Goal: Task Accomplishment & Management: Manage account settings

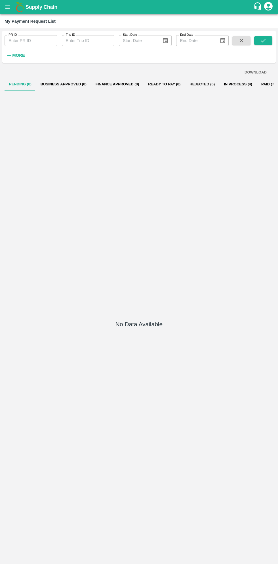
click at [224, 85] on button "In Process (4)" at bounding box center [237, 84] width 37 height 14
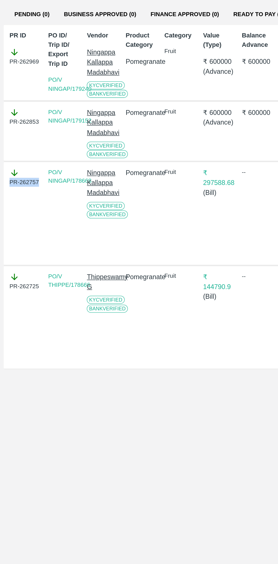
copy div "PR-262757"
copy div "PR-262853"
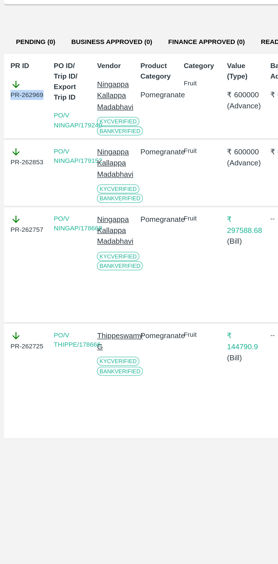
copy div "PR-262969"
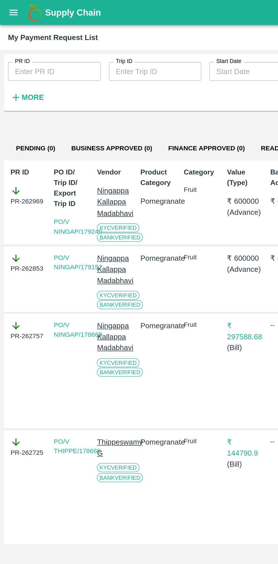
click at [11, 8] on icon "open drawer" at bounding box center [8, 7] width 6 height 6
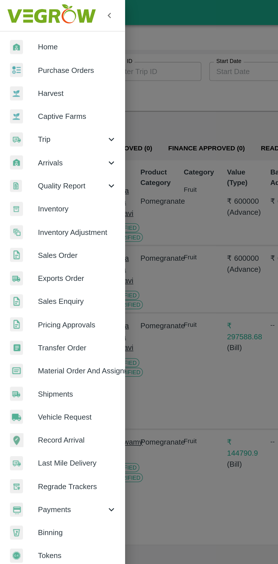
click at [60, 210] on span "Material Order And Assignment" at bounding box center [44, 210] width 45 height 6
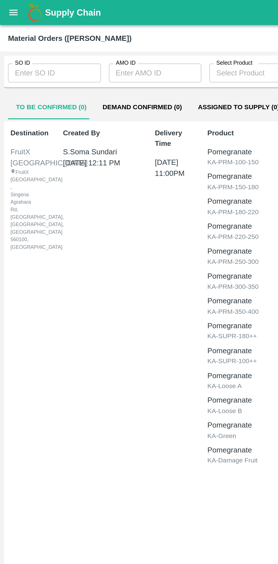
click at [88, 42] on input "AMO ID" at bounding box center [88, 41] width 53 height 11
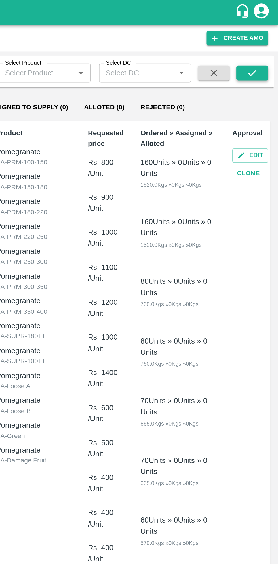
type input "331134"
click at [266, 42] on button "submit" at bounding box center [263, 41] width 18 height 9
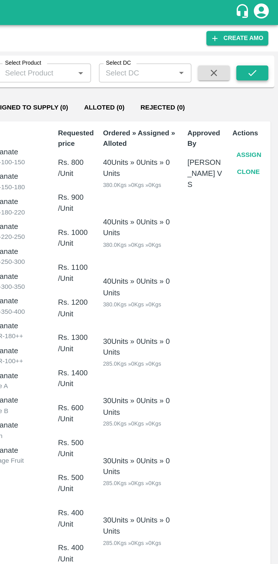
click at [267, 39] on button "submit" at bounding box center [263, 41] width 18 height 9
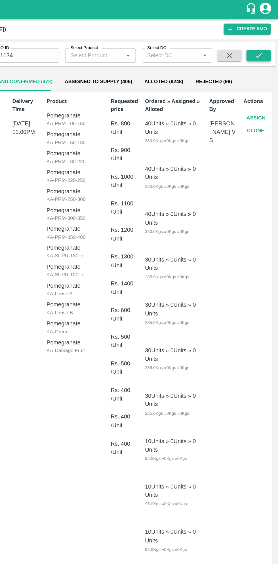
click at [264, 41] on icon "submit" at bounding box center [263, 41] width 5 height 3
click at [261, 86] on button "Assign" at bounding box center [261, 88] width 19 height 10
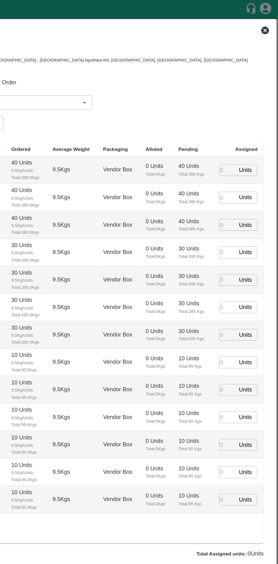
type input "06/10/2025 11:00 PM"
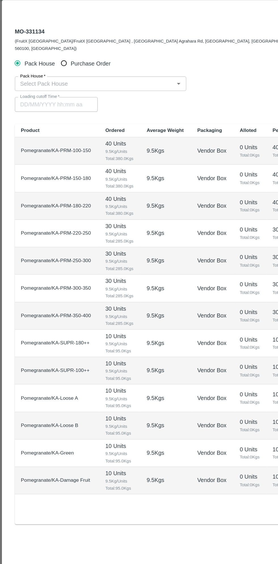
click at [48, 58] on input "Purchase Order" at bounding box center [48, 61] width 10 height 10
radio input "true"
click at [82, 73] on input "PO   *" at bounding box center [132, 76] width 238 height 7
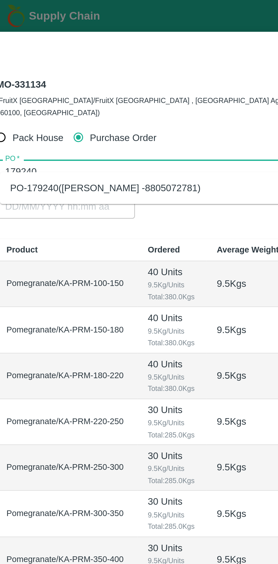
click at [92, 84] on div "PO-179240(Ningappa Kallappa Madabhavi -8805072781)" at bounding box center [59, 84] width 85 height 6
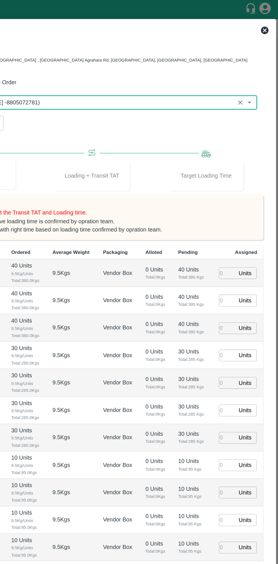
type input "PO-179240(Ningappa Kallappa Madabhavi -8805072781)"
click at [239, 200] on input "number" at bounding box center [240, 204] width 12 height 9
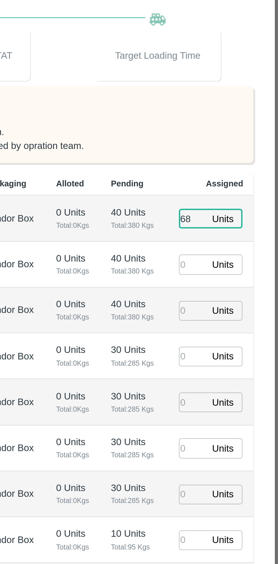
type input "68"
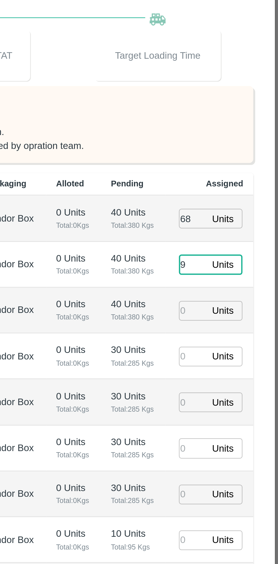
type input "92"
type input "05/10/2025 09:00 PM"
type input "92"
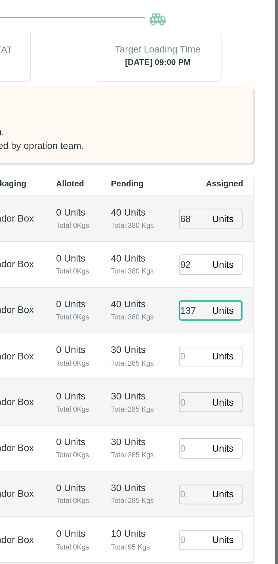
type input "137"
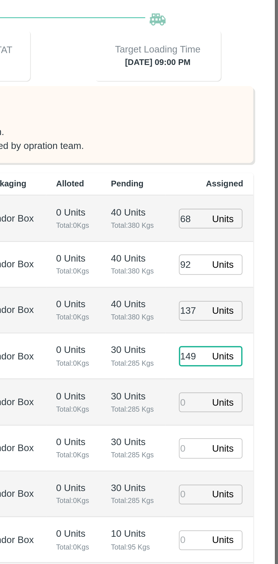
type input "149"
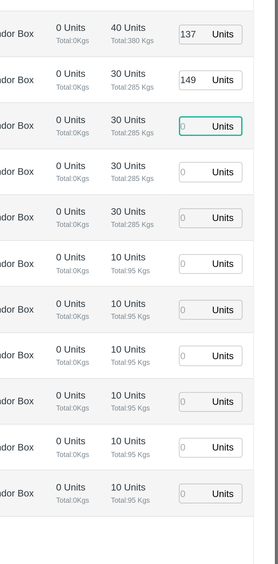
type input "05/10/2025 07:00 PM"
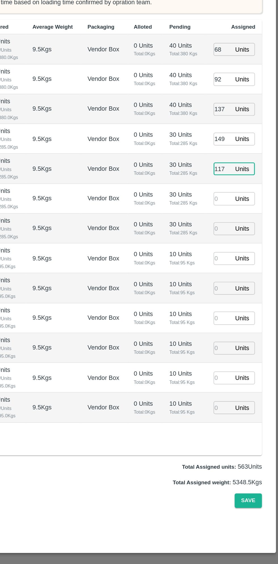
type input "117"
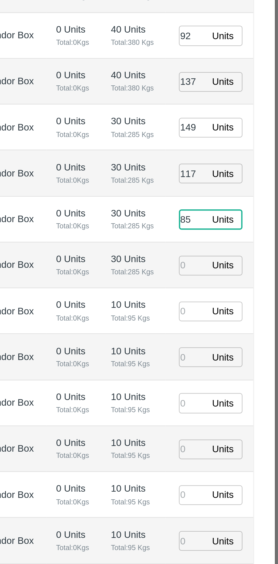
type input "85"
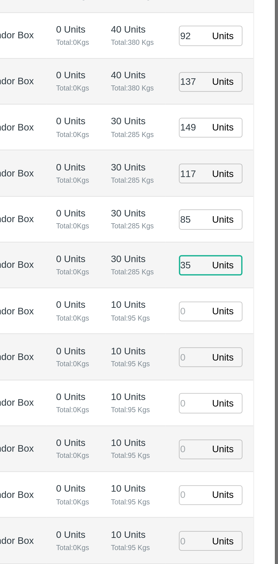
type input "35"
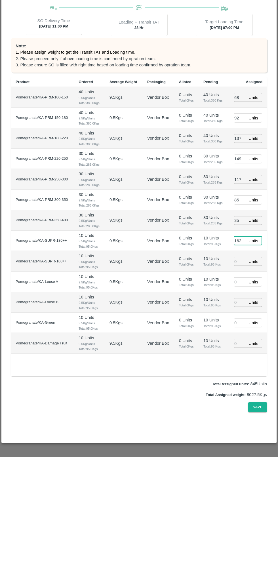
type input "162"
click at [240, 384] on input "number" at bounding box center [240, 388] width 12 height 9
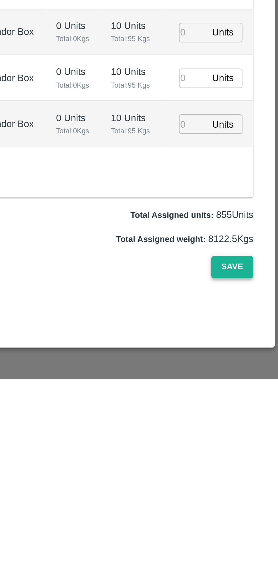
type input "10"
click at [259, 509] on button "Save" at bounding box center [257, 514] width 19 height 10
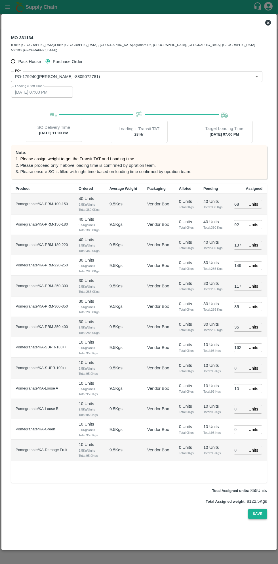
click at [257, 509] on button "Save" at bounding box center [257, 514] width 19 height 10
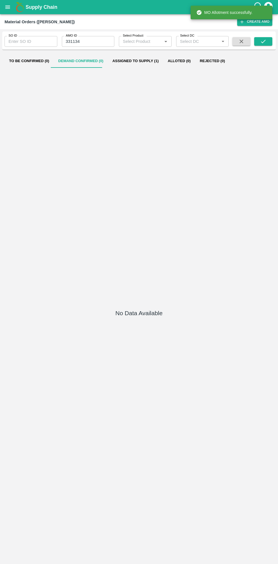
click at [8, 7] on icon "open drawer" at bounding box center [7, 6] width 5 height 3
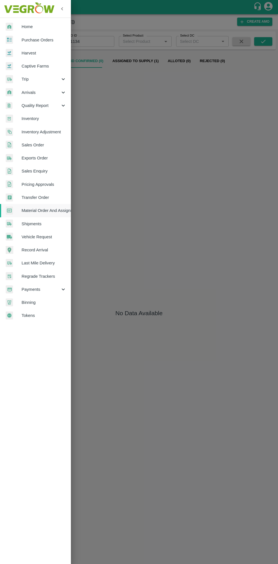
click at [46, 38] on span "Purchase Orders" at bounding box center [44, 40] width 45 height 6
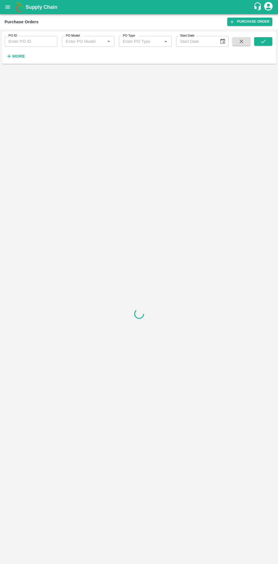
click at [22, 60] on h6 "More" at bounding box center [18, 55] width 13 height 7
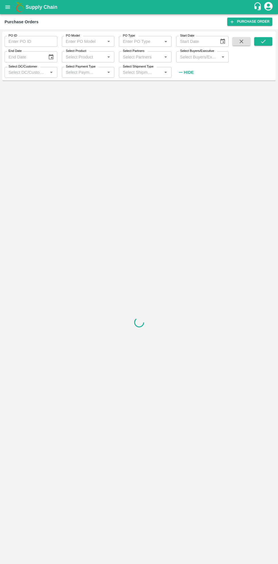
click at [193, 59] on input "Select Buyers/Executive" at bounding box center [198, 56] width 40 height 7
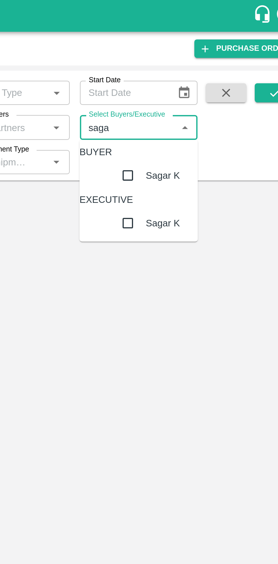
type input "sagar"
click at [192, 84] on input "checkbox" at bounding box center [197, 78] width 11 height 11
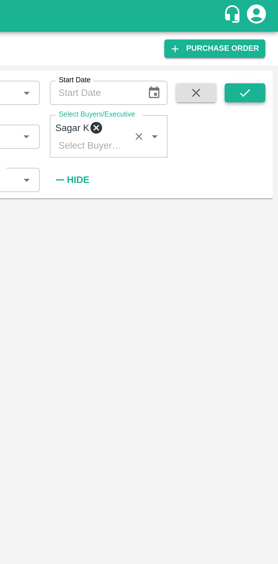
click at [262, 41] on icon "submit" at bounding box center [263, 41] width 6 height 6
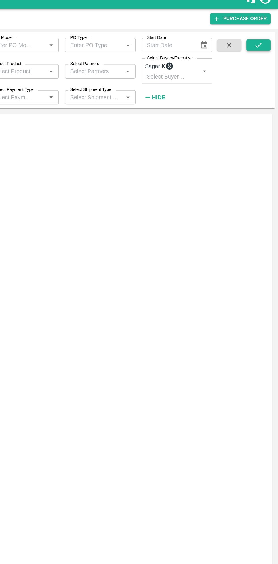
click at [264, 40] on icon "submit" at bounding box center [263, 41] width 6 height 6
click at [26, 298] on link "Shipments" at bounding box center [16, 300] width 20 height 5
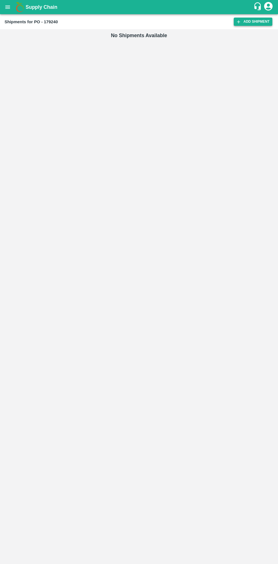
click at [250, 24] on link "Add Shipment" at bounding box center [253, 22] width 39 height 8
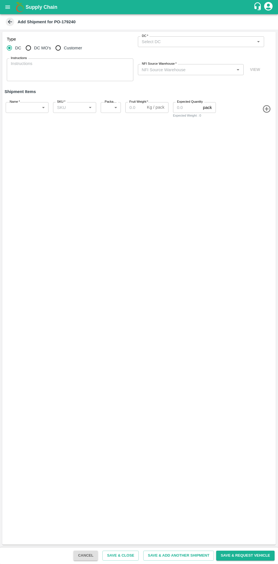
click at [56, 50] on input "Customer" at bounding box center [57, 47] width 11 height 11
radio input "true"
click at [28, 48] on input "DC MO's" at bounding box center [28, 47] width 11 height 11
radio input "true"
click at [193, 41] on input "DC (Material Orders)   *" at bounding box center [197, 41] width 114 height 7
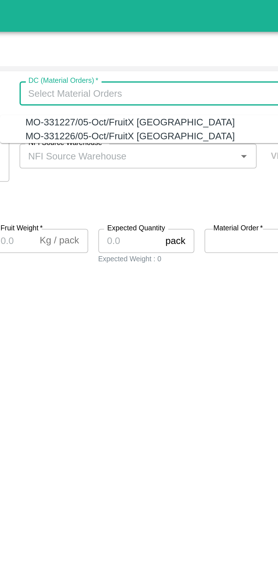
click at [196, 54] on div "MO-331227/05-Oct/FruitX Bangalore" at bounding box center [186, 54] width 93 height 6
type input "MO-331227/05-Oct/FruitX Bangalore"
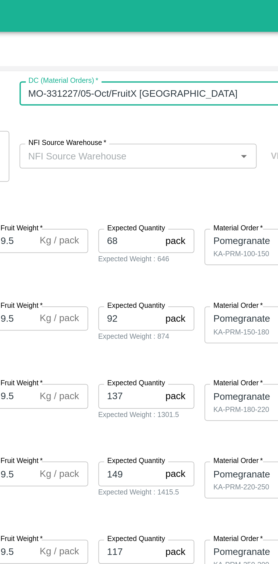
click at [198, 69] on input "NFI Source Warehouse   *" at bounding box center [186, 69] width 93 height 7
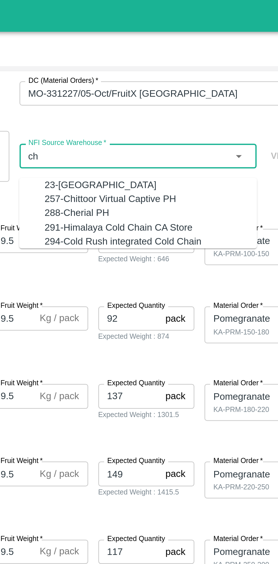
type input "c"
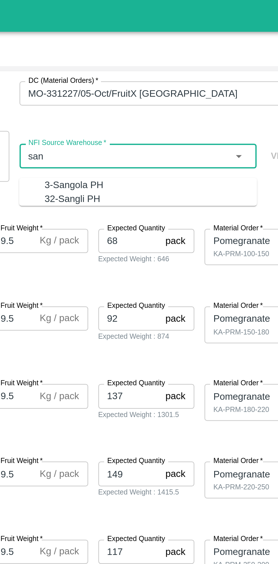
click at [168, 82] on div "3-Sangola PH" at bounding box center [196, 82] width 95 height 6
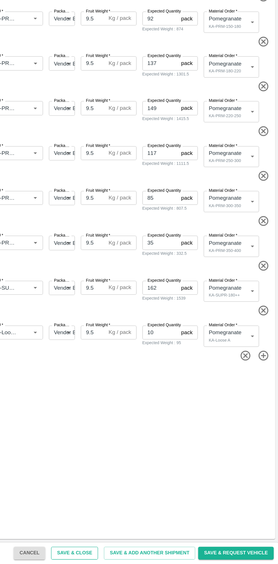
type input "3-Sangola PH"
click at [130, 555] on button "Save & Close" at bounding box center [120, 555] width 36 height 10
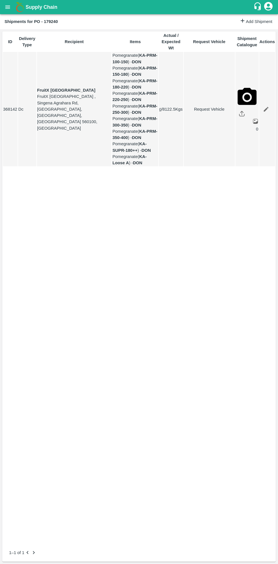
click at [8, 7] on icon "open drawer" at bounding box center [7, 6] width 5 height 3
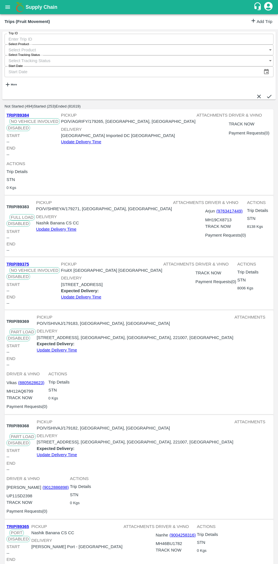
click at [257, 20] on link "Add Trip" at bounding box center [261, 22] width 22 height 8
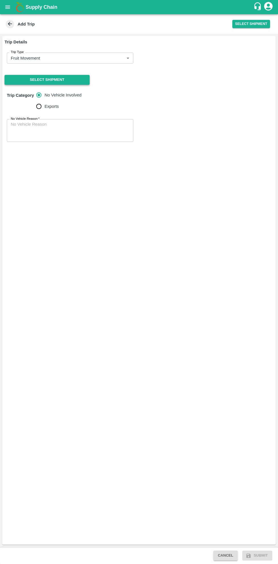
click at [65, 83] on button "Select Shipment" at bounding box center [47, 80] width 85 height 10
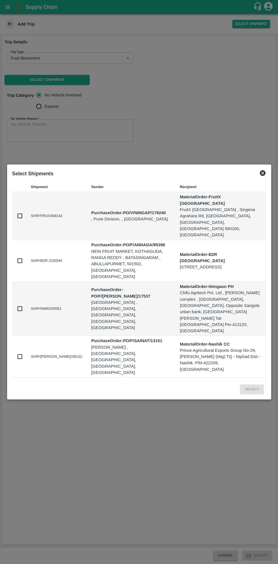
click at [19, 219] on input "checkbox" at bounding box center [20, 216] width 6 height 6
checkbox input "true"
click at [257, 384] on button "Select" at bounding box center [252, 389] width 24 height 10
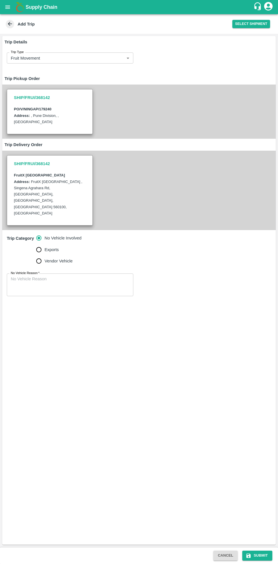
click at [42, 255] on input "Vendor Vehicle" at bounding box center [38, 260] width 11 height 11
radio input "true"
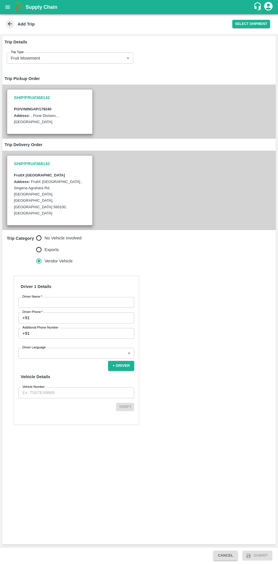
click at [72, 297] on input "Driver Name   *" at bounding box center [76, 302] width 116 height 11
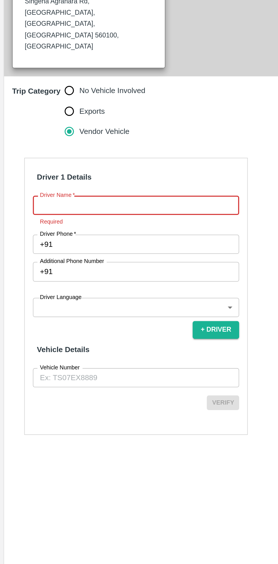
click at [60, 394] on input "Vehicle Number" at bounding box center [76, 399] width 116 height 11
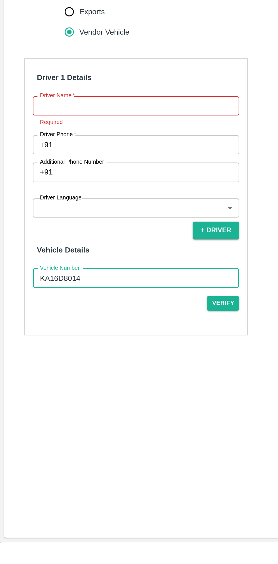
type input "KA16D8014"
click at [77, 297] on input "Driver Name   *" at bounding box center [76, 302] width 116 height 11
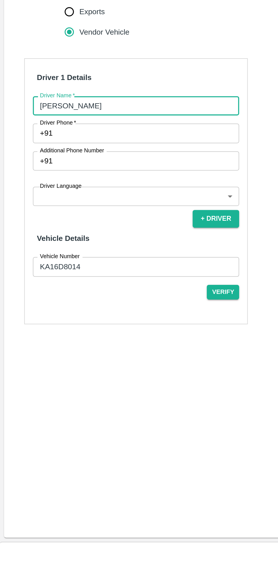
type input "Ravi"
click at [66, 312] on input "Driver Phone   *" at bounding box center [83, 317] width 102 height 11
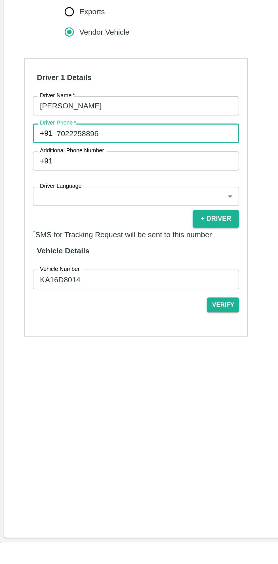
type input "7022258896"
click at [78, 326] on body "Supply Chain Add Trip Select Shipment Trip Details Trip Type Fruit Movement 1 T…" at bounding box center [139, 282] width 278 height 564
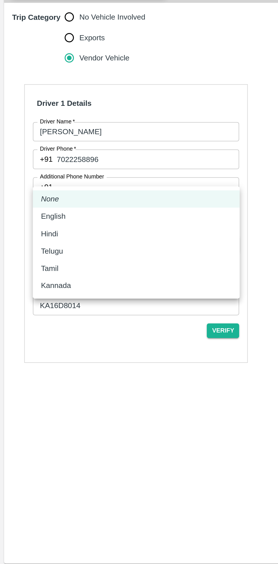
click at [33, 390] on p "Kannada" at bounding box center [31, 388] width 17 height 6
type input "ka"
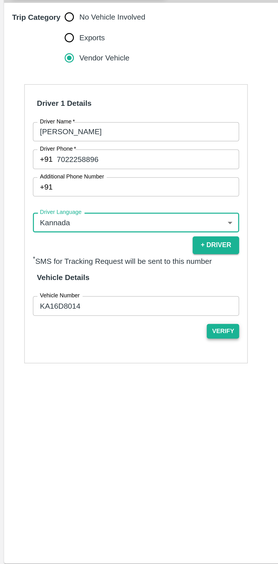
click at [124, 410] on button "Verify" at bounding box center [125, 414] width 18 height 8
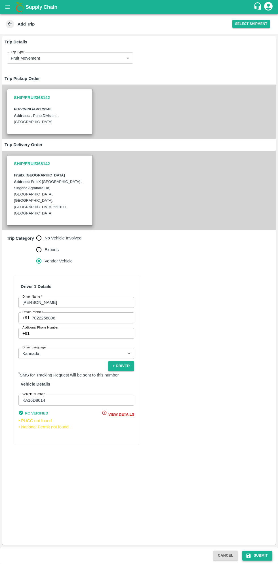
click at [257, 555] on button "Submit" at bounding box center [257, 555] width 30 height 10
click at [257, 554] on button "Submit" at bounding box center [257, 555] width 30 height 10
click at [260, 555] on button "Submit" at bounding box center [257, 555] width 30 height 10
click at [259, 553] on button "Submit" at bounding box center [257, 555] width 30 height 10
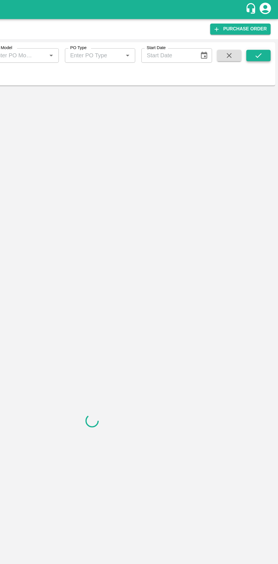
click at [264, 40] on icon "submit" at bounding box center [263, 41] width 6 height 6
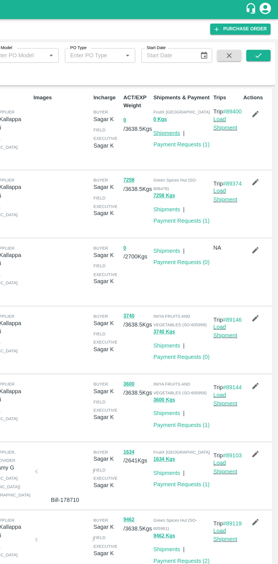
click at [197, 99] on link "Shipments" at bounding box center [195, 99] width 20 height 5
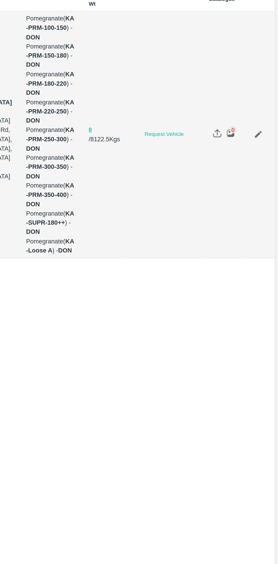
click at [265, 137] on icon "Edit" at bounding box center [264, 138] width 6 height 6
click at [264, 136] on icon "Edit" at bounding box center [264, 138] width 5 height 5
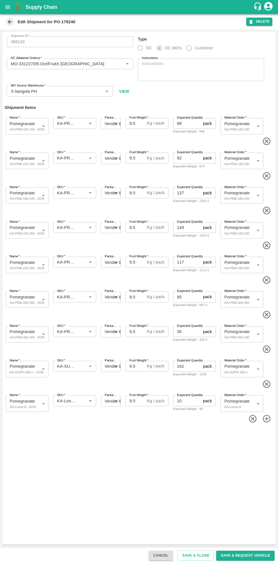
click at [258, 21] on button "DELETE" at bounding box center [259, 22] width 26 height 8
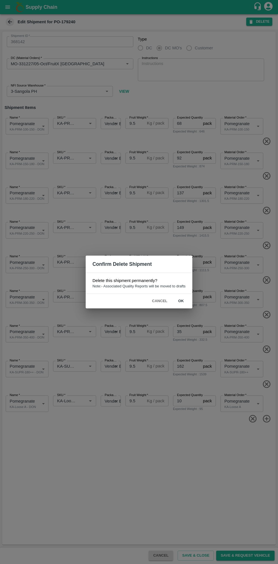
click at [181, 301] on button "ok" at bounding box center [181, 301] width 18 height 10
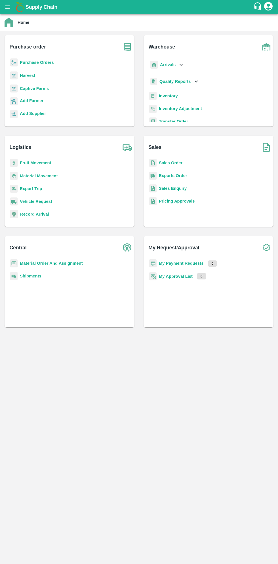
click at [49, 62] on b "Purchase Orders" at bounding box center [37, 62] width 34 height 5
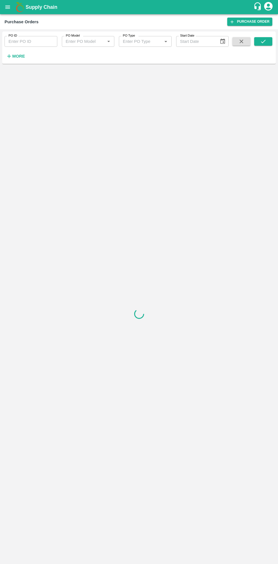
click at [24, 58] on strong "More" at bounding box center [18, 56] width 13 height 5
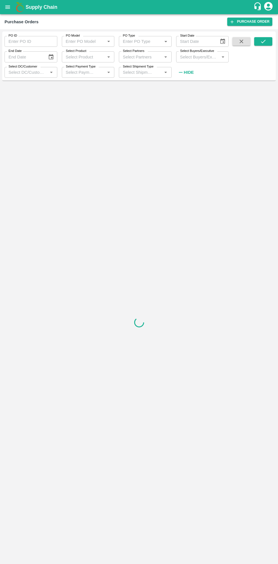
click at [206, 58] on input "Select Buyers/Executive" at bounding box center [198, 56] width 40 height 7
type input "sag"
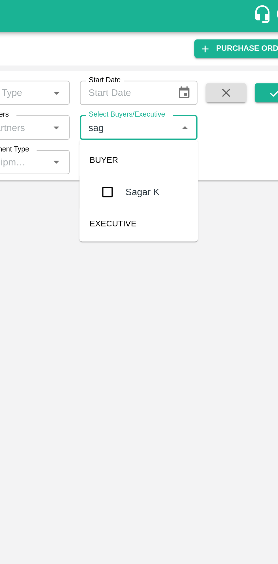
click at [186, 87] on input "checkbox" at bounding box center [188, 85] width 11 height 11
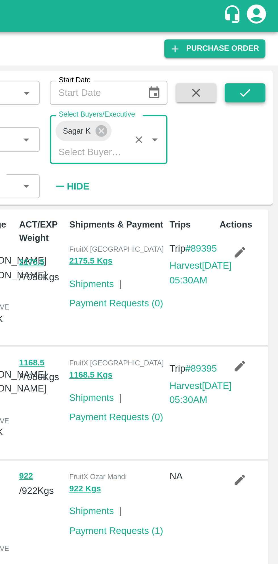
click at [267, 42] on button "submit" at bounding box center [263, 41] width 18 height 9
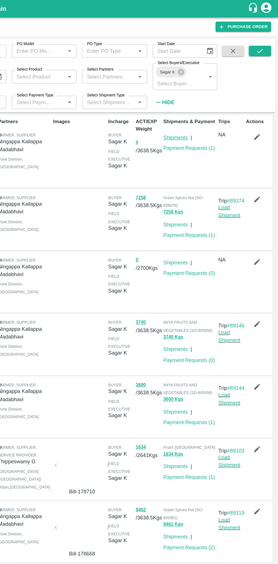
click at [194, 114] on link "Shipments" at bounding box center [195, 111] width 20 height 5
click at [197, 111] on link "Shipments" at bounding box center [195, 111] width 20 height 5
click at [263, 40] on icon "submit" at bounding box center [263, 41] width 6 height 6
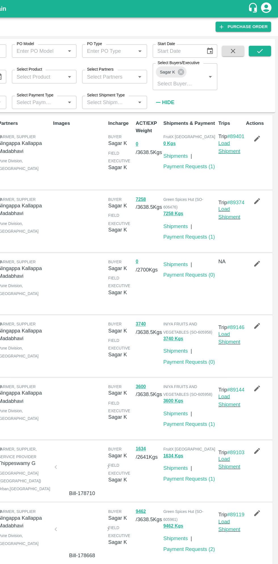
click at [241, 125] on link "Load Shipment" at bounding box center [238, 119] width 18 height 11
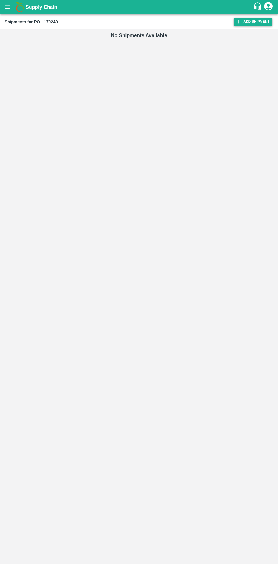
click at [244, 25] on link "Add Shipment" at bounding box center [253, 22] width 39 height 8
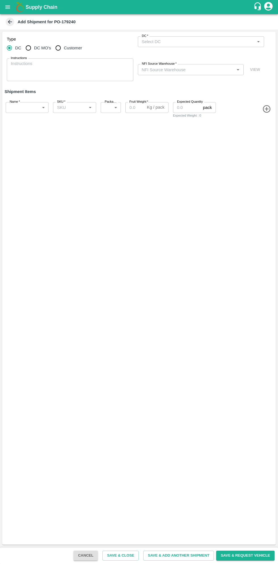
click at [30, 49] on input "DC MO's" at bounding box center [28, 47] width 11 height 11
radio input "true"
click at [193, 39] on input "DC (Material Orders)   *" at bounding box center [197, 41] width 114 height 7
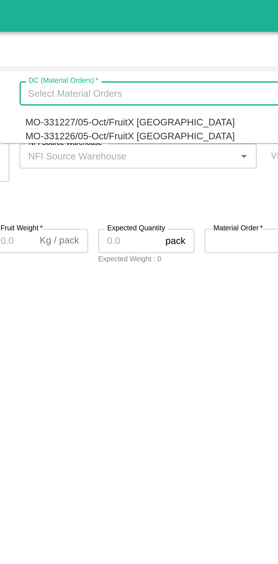
click at [192, 64] on div "MO-331226/05-Oct/FruitX [GEOGRAPHIC_DATA]" at bounding box center [186, 61] width 93 height 6
type input "MO-331226/05-Oct/FruitX [GEOGRAPHIC_DATA]"
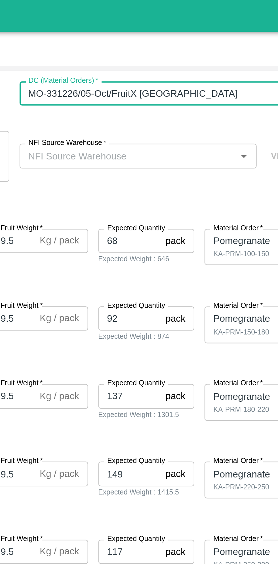
click at [186, 72] on input "NFI Source Warehouse   *" at bounding box center [186, 69] width 93 height 7
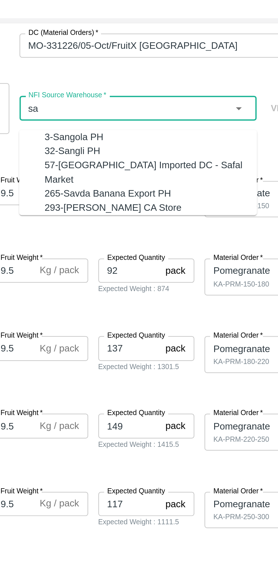
click at [166, 81] on div "3-Sangola PH" at bounding box center [162, 82] width 26 height 6
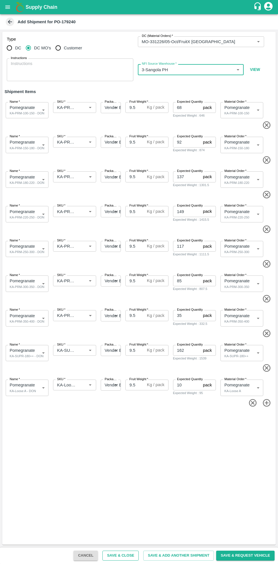
type input "3-Sangola PH"
click at [137, 554] on button "Save & Close" at bounding box center [120, 555] width 36 height 10
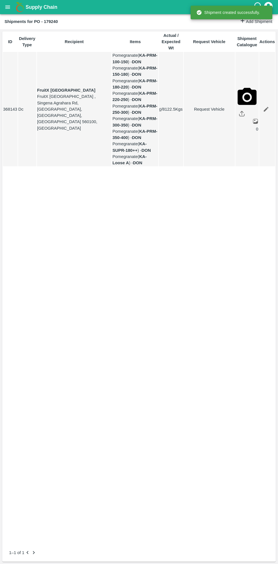
click at [12, 7] on button "open drawer" at bounding box center [7, 7] width 13 height 13
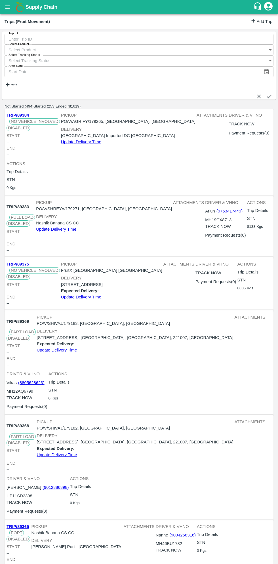
click at [258, 18] on link "Add Trip" at bounding box center [261, 22] width 22 height 8
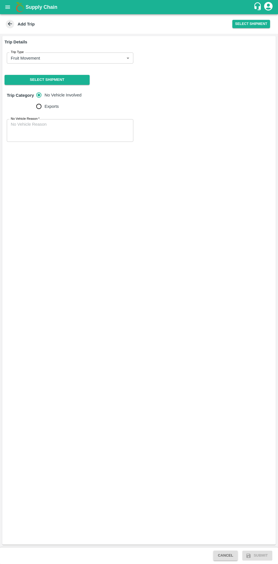
click at [88, 59] on body "Supply Chain Add Trip Select Shipment Trip Details Trip Type Fruit Movement 1 T…" at bounding box center [139, 282] width 278 height 564
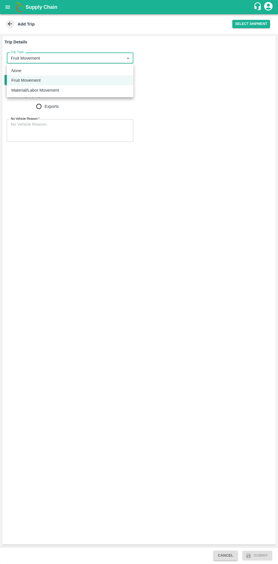
click at [35, 80] on p "Fruit Movement" at bounding box center [25, 80] width 29 height 6
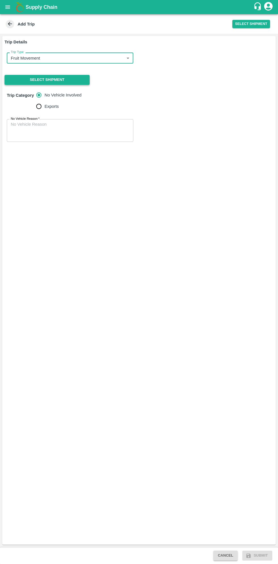
click at [60, 78] on button "Select Shipment" at bounding box center [47, 80] width 85 height 10
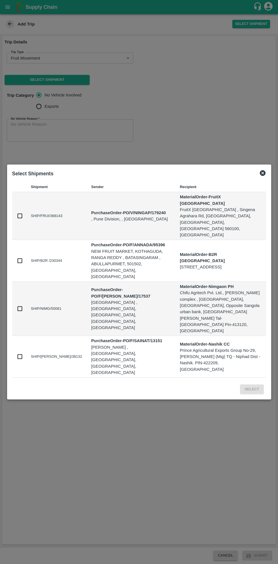
click at [20, 219] on input "checkbox" at bounding box center [20, 216] width 6 height 6
checkbox input "true"
click at [251, 384] on button "Select" at bounding box center [252, 389] width 24 height 10
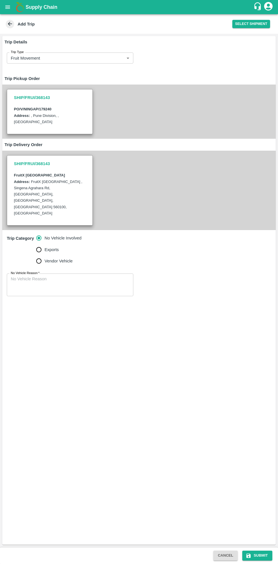
click at [39, 255] on input "Vendor Vehicle" at bounding box center [38, 260] width 11 height 11
radio input "true"
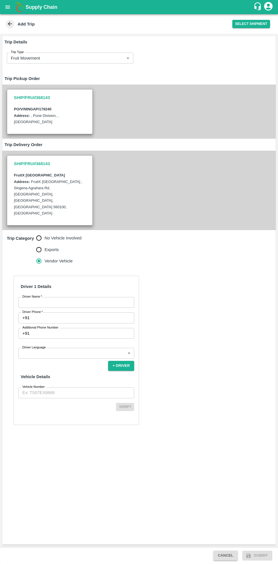
click at [84, 297] on input "Driver Name   *" at bounding box center [76, 302] width 116 height 11
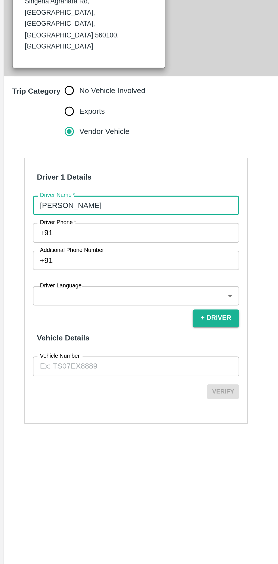
type input "[PERSON_NAME]"
click at [72, 312] on input "Driver Phone   *" at bounding box center [83, 317] width 102 height 11
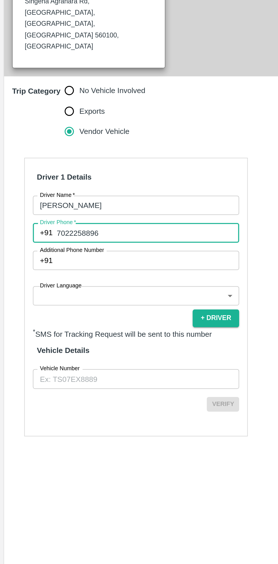
type input "7022258896"
click at [71, 330] on body "Supply Chain Add Trip Select Shipment Trip Details Trip Type Fruit Movement 1 T…" at bounding box center [139, 282] width 278 height 564
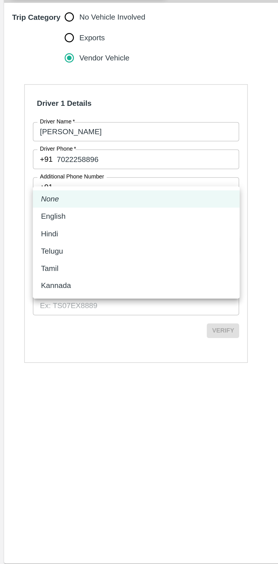
click at [36, 391] on p "Kannada" at bounding box center [31, 388] width 17 height 6
type input "ka"
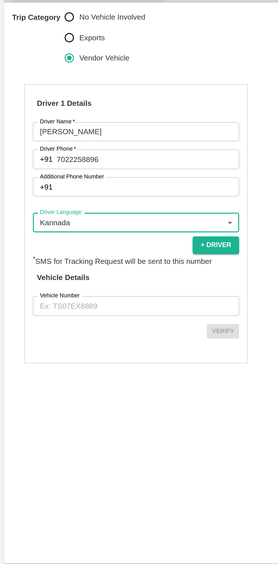
click at [73, 394] on input "Vehicle Number" at bounding box center [76, 399] width 116 height 11
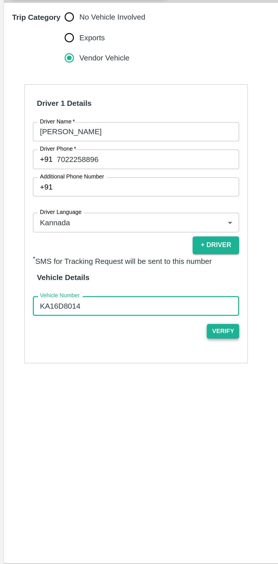
type input "KA16D8014"
click at [131, 410] on button "Verify" at bounding box center [125, 414] width 18 height 8
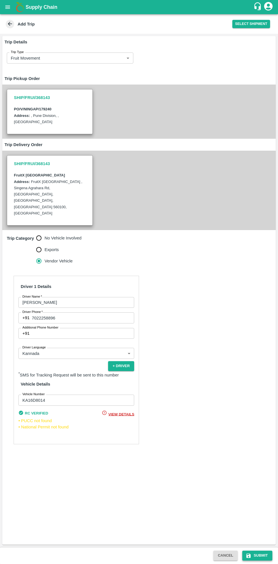
click at [259, 553] on button "Submit" at bounding box center [257, 555] width 30 height 10
click at [254, 555] on button "Submit" at bounding box center [257, 555] width 30 height 10
click at [258, 556] on button "Submit" at bounding box center [257, 555] width 30 height 10
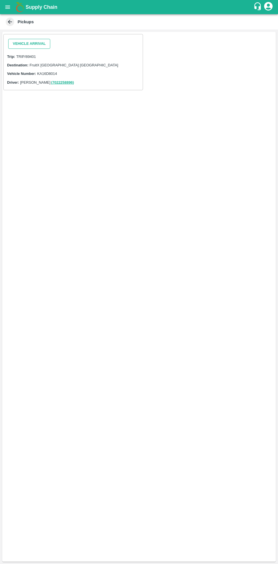
click at [27, 41] on button "Vehicle Arrival" at bounding box center [29, 44] width 42 height 10
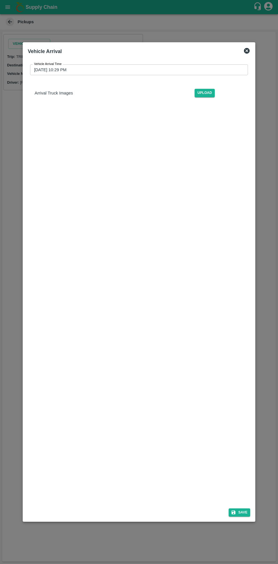
click at [156, 72] on input "[DATE] 10:29 PM" at bounding box center [137, 69] width 214 height 11
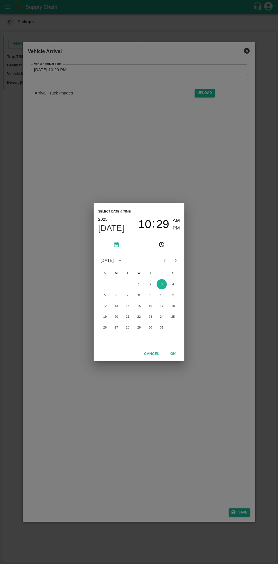
click at [177, 220] on span "AM" at bounding box center [176, 221] width 7 height 8
type input "[DATE] 10:29 AM"
click at [176, 357] on button "OK" at bounding box center [173, 354] width 18 height 10
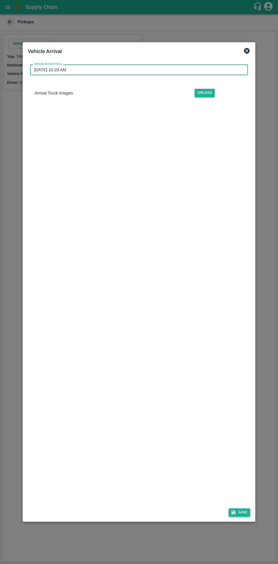
click at [246, 513] on button "Save" at bounding box center [240, 512] width 22 height 8
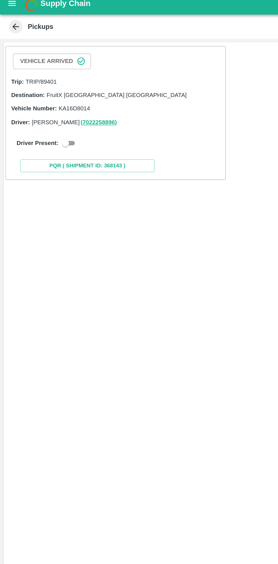
click at [41, 95] on input "checkbox" at bounding box center [41, 95] width 20 height 7
checkbox input "true"
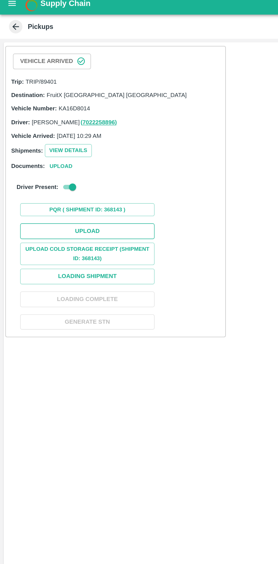
click at [72, 149] on button "Upload" at bounding box center [55, 151] width 85 height 10
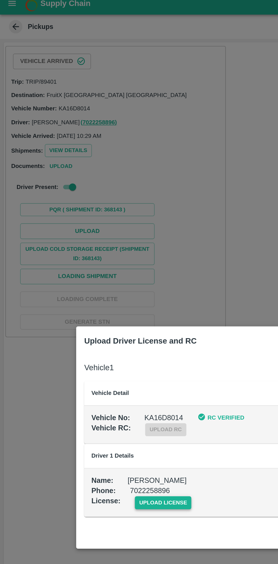
click at [106, 324] on span "upload license" at bounding box center [103, 323] width 36 height 8
click at [0, 0] on input "upload license" at bounding box center [0, 0] width 0 height 0
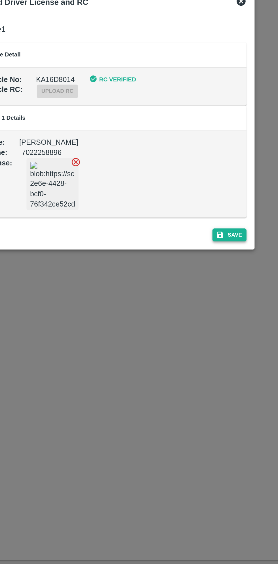
click at [218, 357] on button "Save" at bounding box center [214, 355] width 22 height 8
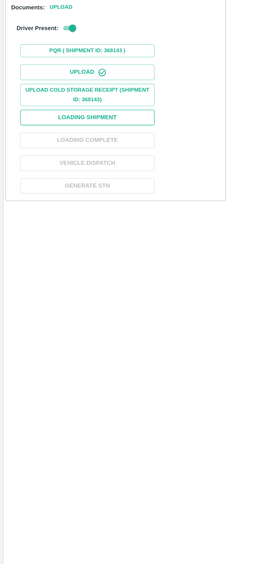
click at [76, 186] on button "Loading Shipment" at bounding box center [55, 188] width 85 height 10
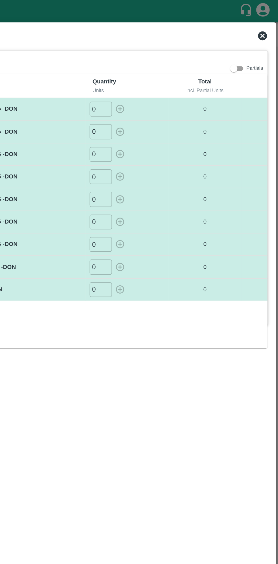
click at [167, 69] on input "0" at bounding box center [166, 68] width 14 height 9
type input "068"
type input "092"
type input "0137"
type input "0149"
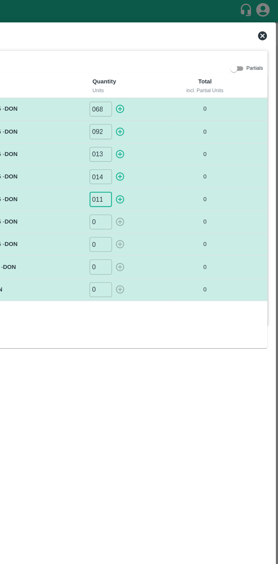
type input "0117"
type input "085"
type input "035"
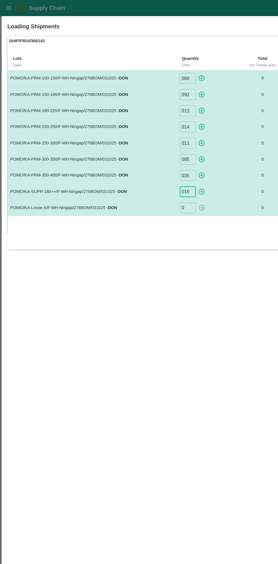
type input "0162"
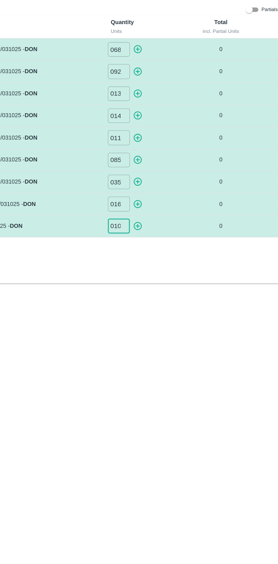
type input "010"
click at [179, 71] on icon "button" at bounding box center [178, 69] width 6 height 6
type input "0"
click at [179, 85] on icon "button" at bounding box center [177, 83] width 5 height 5
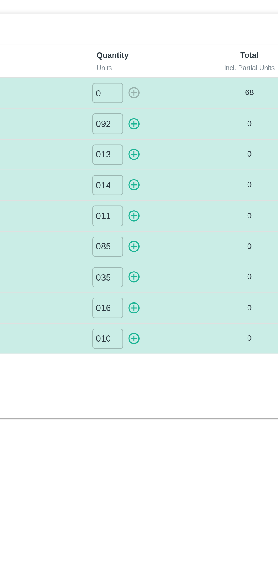
click at [180, 85] on icon "button" at bounding box center [177, 83] width 5 height 5
type input "0"
click at [179, 99] on icon "button" at bounding box center [177, 97] width 5 height 5
type input "0"
click at [177, 115] on button "button" at bounding box center [177, 111] width 9 height 9
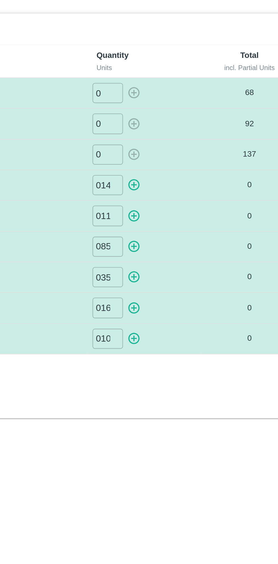
type input "0"
click at [179, 127] on icon "button" at bounding box center [178, 126] width 6 height 6
type input "0"
type input "0137"
type input "0149"
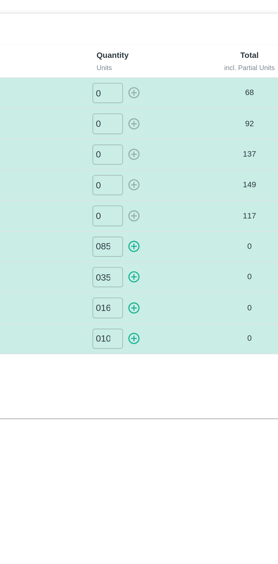
type input "0117"
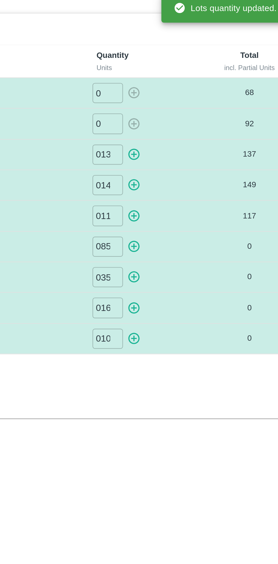
click at [180, 141] on icon "button" at bounding box center [177, 140] width 5 height 5
type input "0"
click at [178, 154] on icon "button" at bounding box center [177, 154] width 5 height 5
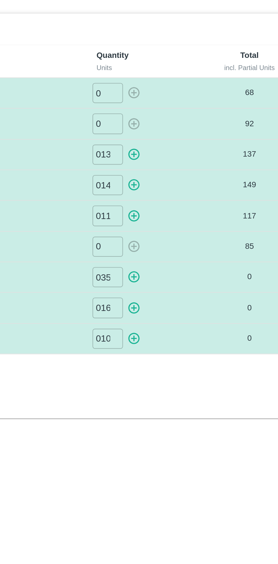
click at [179, 154] on icon "button" at bounding box center [178, 154] width 6 height 6
type input "0"
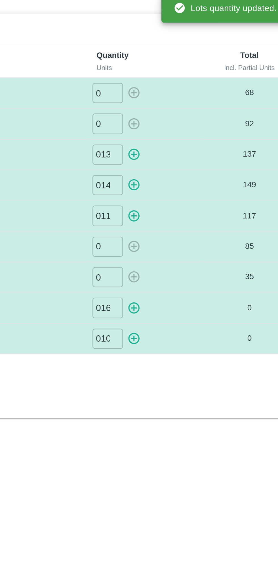
click at [180, 170] on icon "button" at bounding box center [178, 169] width 6 height 6
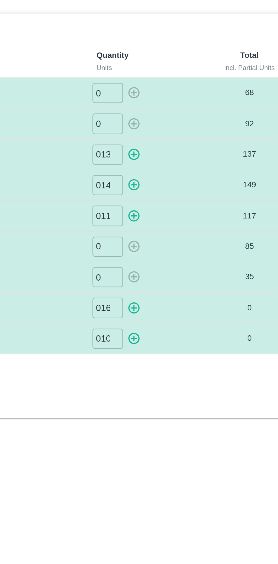
click at [181, 185] on icon "button" at bounding box center [178, 183] width 6 height 6
type input "0"
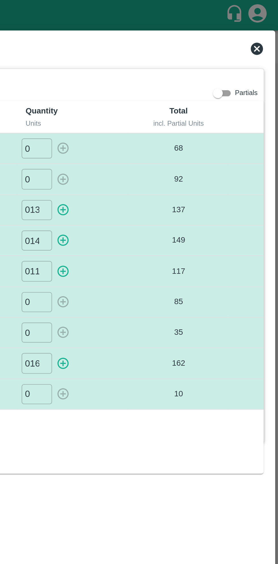
click at [266, 22] on icon at bounding box center [268, 23] width 6 height 6
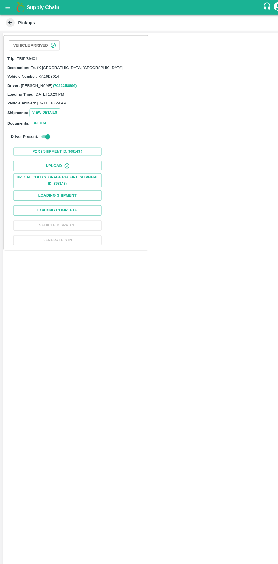
click at [48, 109] on button "View Details" at bounding box center [43, 109] width 30 height 8
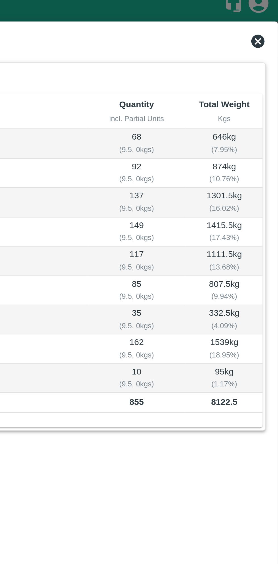
click at [269, 22] on icon at bounding box center [268, 22] width 7 height 7
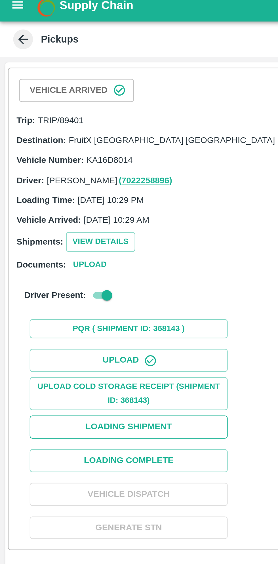
click at [67, 187] on button "Loading Shipment" at bounding box center [55, 188] width 85 height 10
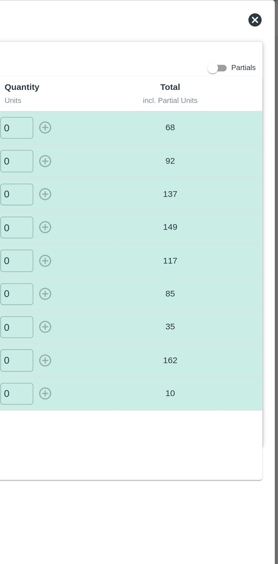
click at [270, 23] on icon at bounding box center [268, 23] width 6 height 6
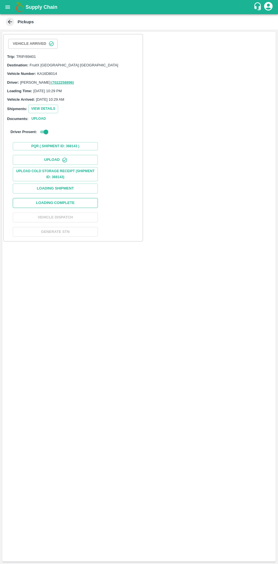
click at [78, 203] on button "Loading Complete" at bounding box center [55, 203] width 85 height 10
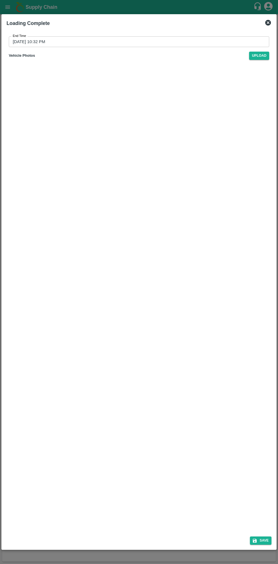
click at [196, 39] on input "03/10/2025 10:32 PM" at bounding box center [137, 41] width 256 height 11
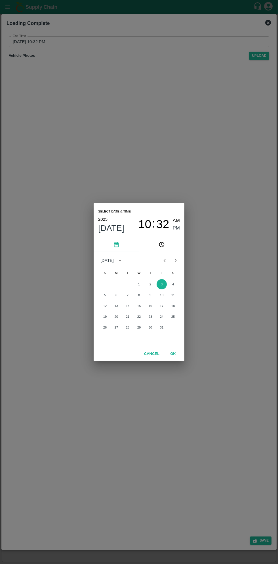
click at [149, 228] on span "10" at bounding box center [144, 224] width 13 height 14
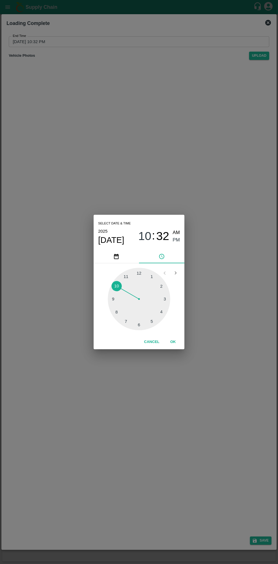
click at [154, 326] on div at bounding box center [139, 299] width 62 height 62
click at [179, 343] on button "OK" at bounding box center [173, 342] width 18 height 10
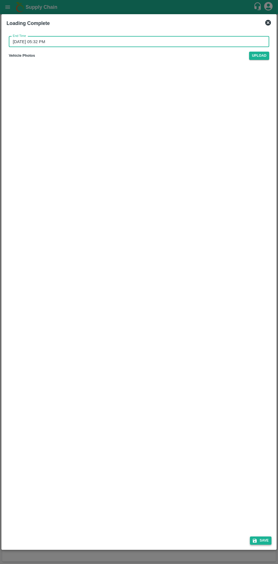
click at [264, 540] on button "Save" at bounding box center [261, 540] width 22 height 8
type input "03/10/2025 10:32 PM"
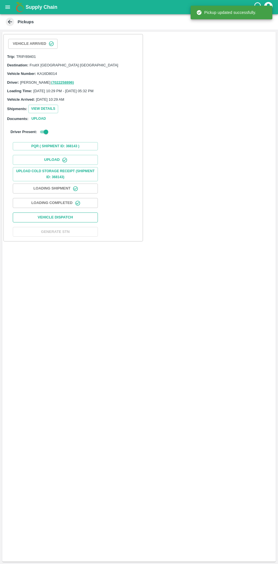
click at [83, 218] on button "Vehicle Dispatch" at bounding box center [55, 217] width 85 height 10
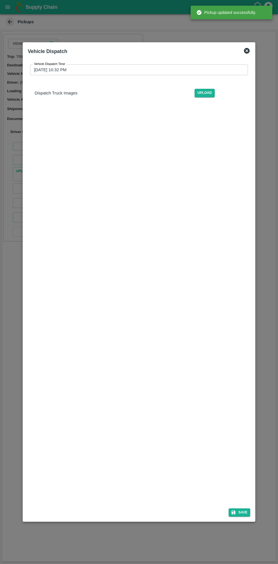
click at [164, 70] on input "03/10/2025 10:32 PM" at bounding box center [137, 69] width 214 height 11
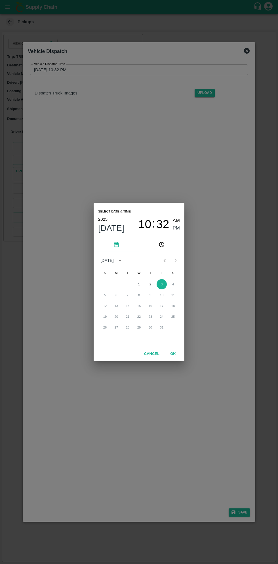
click at [176, 229] on span "PM" at bounding box center [176, 228] width 7 height 8
click at [150, 224] on span "10" at bounding box center [144, 224] width 13 height 14
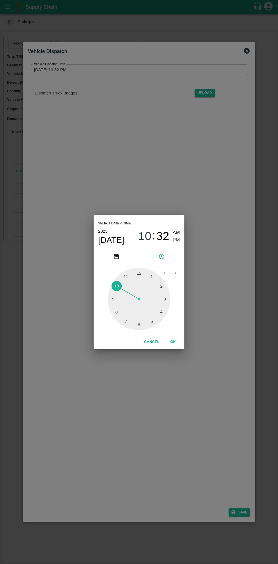
click at [138, 325] on div at bounding box center [139, 299] width 62 height 62
type input "03/10/2025 06:32 PM"
click at [181, 344] on button "OK" at bounding box center [173, 342] width 18 height 10
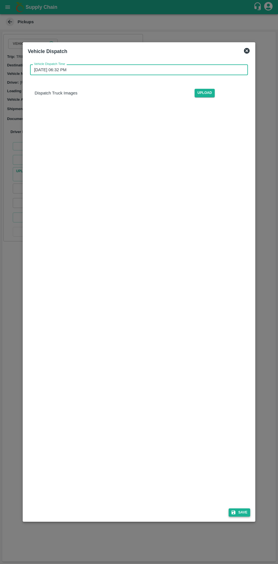
click at [245, 512] on button "Save" at bounding box center [240, 512] width 22 height 8
